Goal: Task Accomplishment & Management: Manage account settings

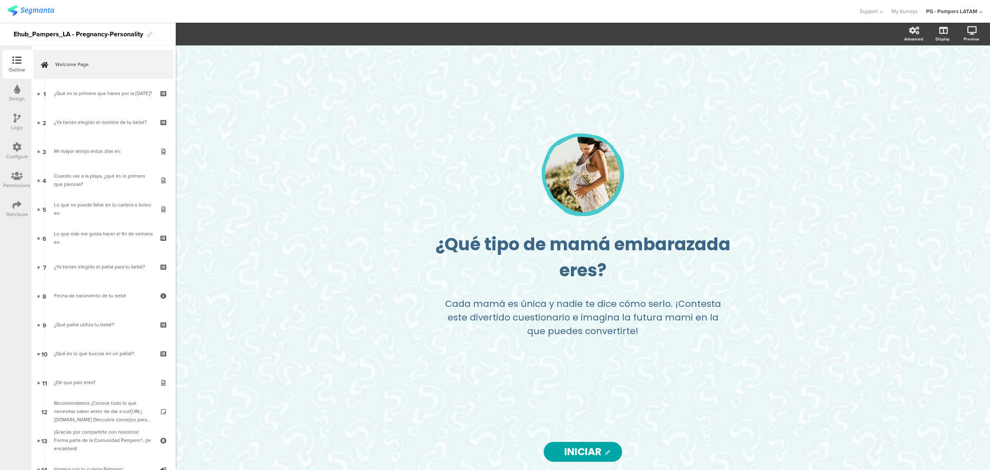
click at [40, 11] on img at bounding box center [30, 10] width 47 height 10
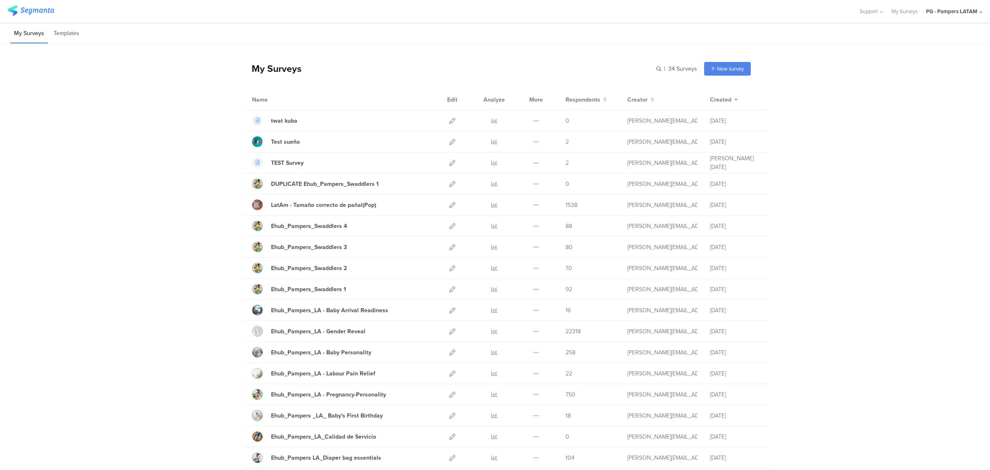
click at [880, 3] on div "PG - Pampers LATAM" at bounding box center [954, 11] width 57 height 23
click at [880, 149] on link "My Profile" at bounding box center [933, 150] width 113 height 23
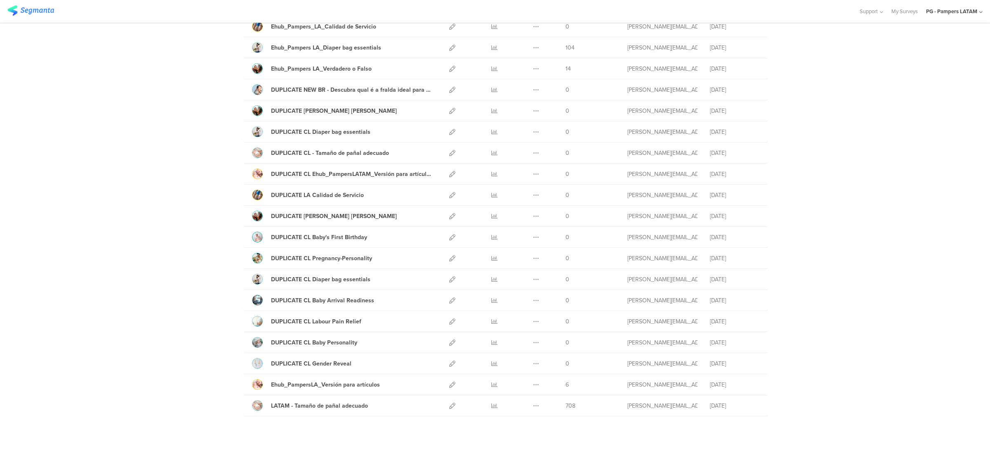
scroll to position [413, 0]
